Goal: Browse casually

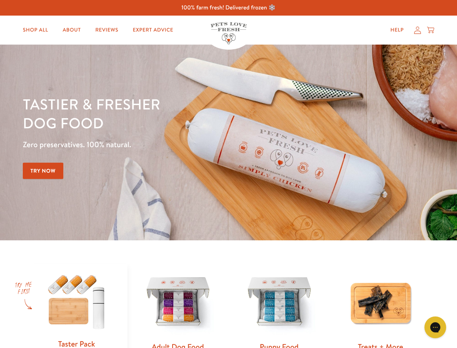
click at [228, 174] on div "Tastier & fresher dog food Zero preservatives. 100% natural. Try Now" at bounding box center [160, 142] width 274 height 96
click at [436, 327] on icon "Gorgias live chat" at bounding box center [435, 326] width 7 height 7
